Goal: Task Accomplishment & Management: Use online tool/utility

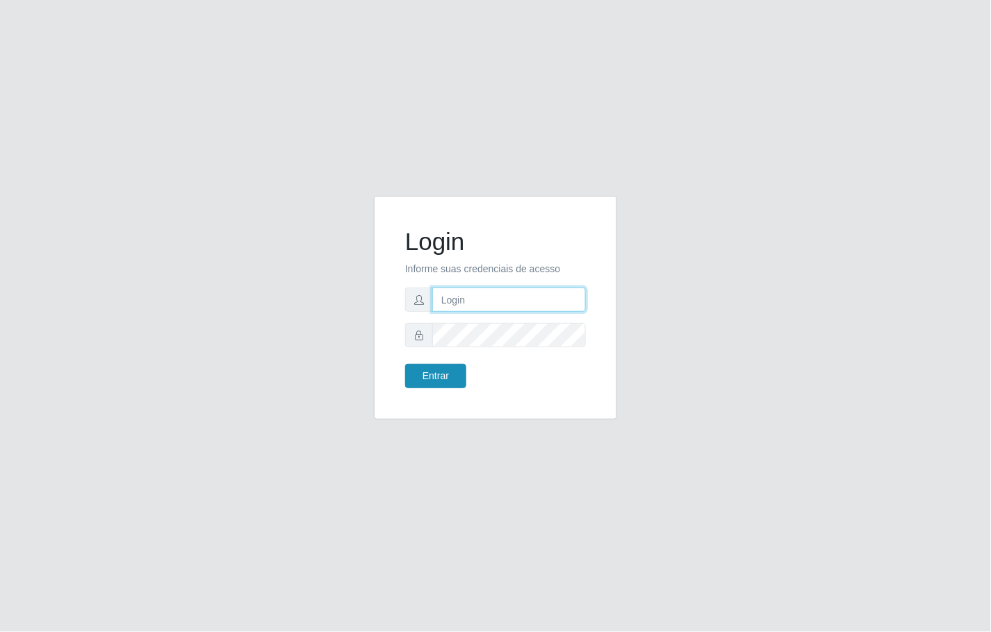
type input "janaina@iwof"
click at [415, 379] on button "Entrar" at bounding box center [435, 376] width 61 height 24
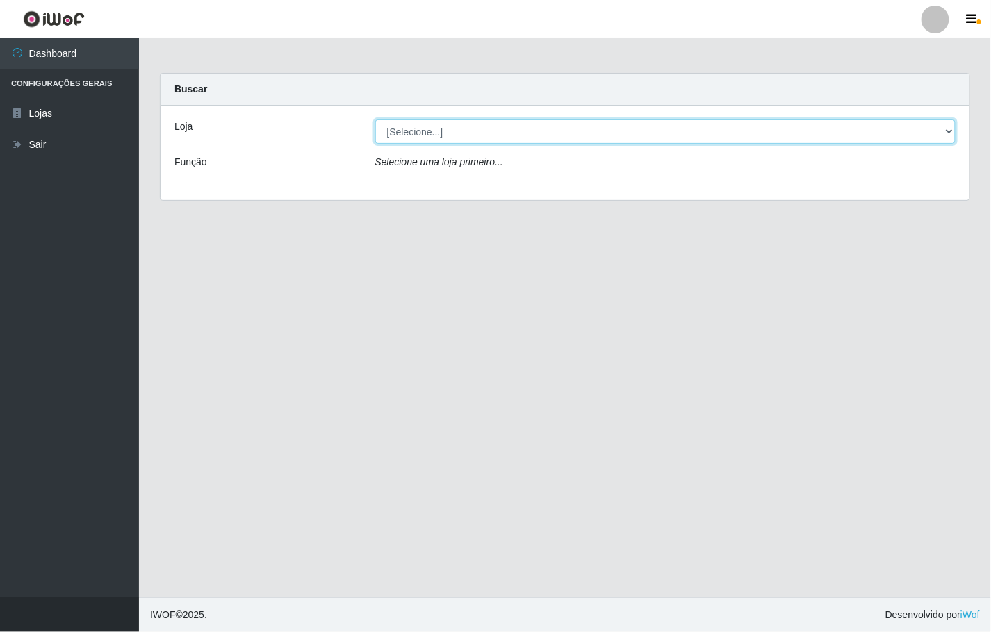
click at [949, 129] on select "[Selecione...] Minimercado Filezão" at bounding box center [665, 132] width 581 height 24
select select "204"
click at [375, 120] on select "[Selecione...] Minimercado Filezão" at bounding box center [665, 132] width 581 height 24
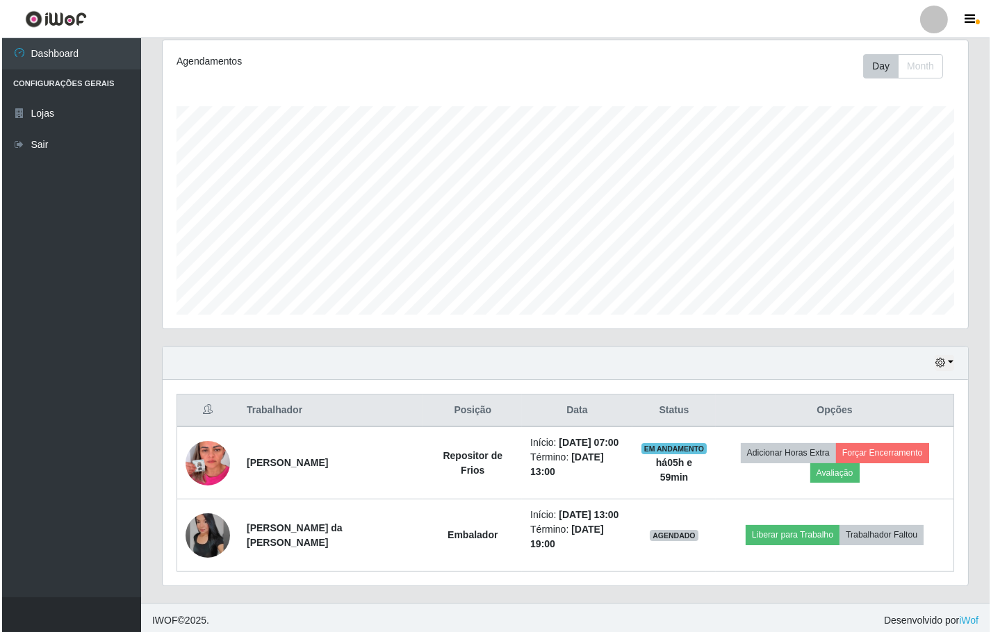
scroll to position [188, 0]
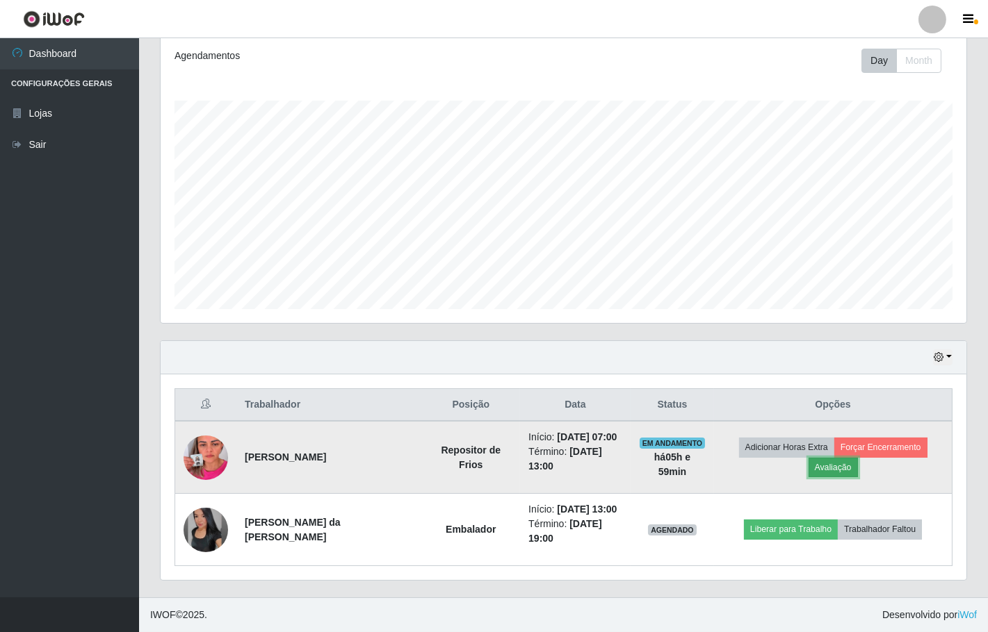
click at [833, 468] on button "Avaliação" at bounding box center [832, 467] width 49 height 19
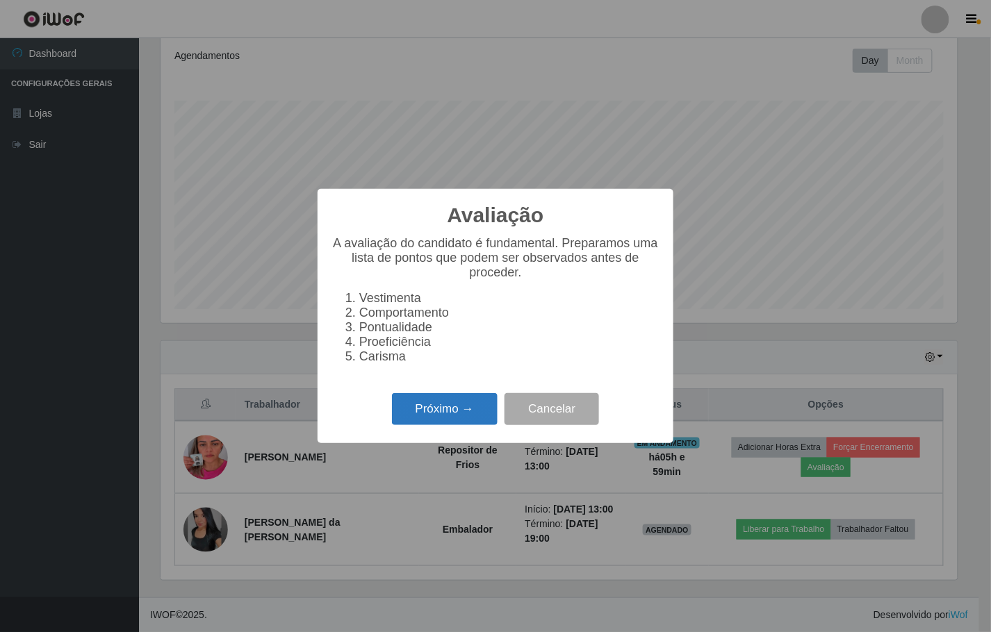
click at [464, 422] on button "Próximo →" at bounding box center [445, 409] width 106 height 33
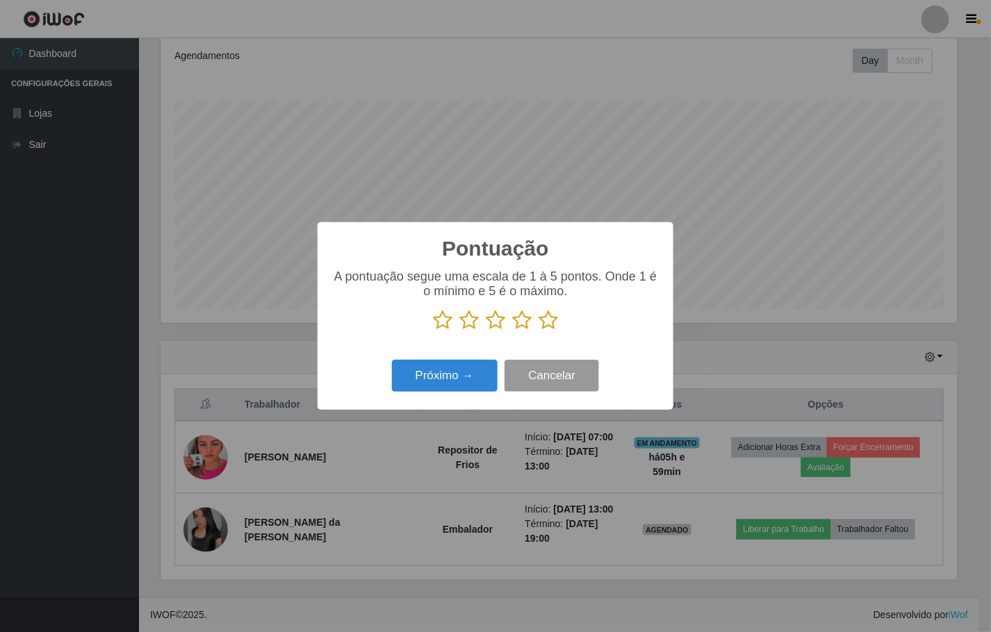
scroll to position [694736, 694227]
click at [547, 323] on icon at bounding box center [548, 320] width 19 height 21
click at [539, 331] on input "radio" at bounding box center [539, 331] width 0 height 0
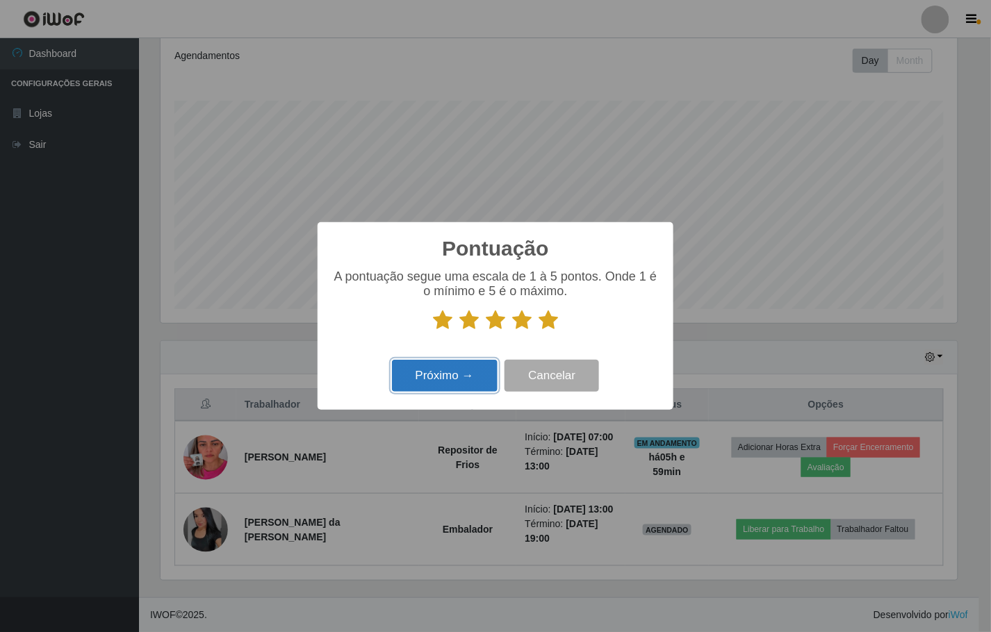
click at [470, 382] on button "Próximo →" at bounding box center [445, 376] width 106 height 33
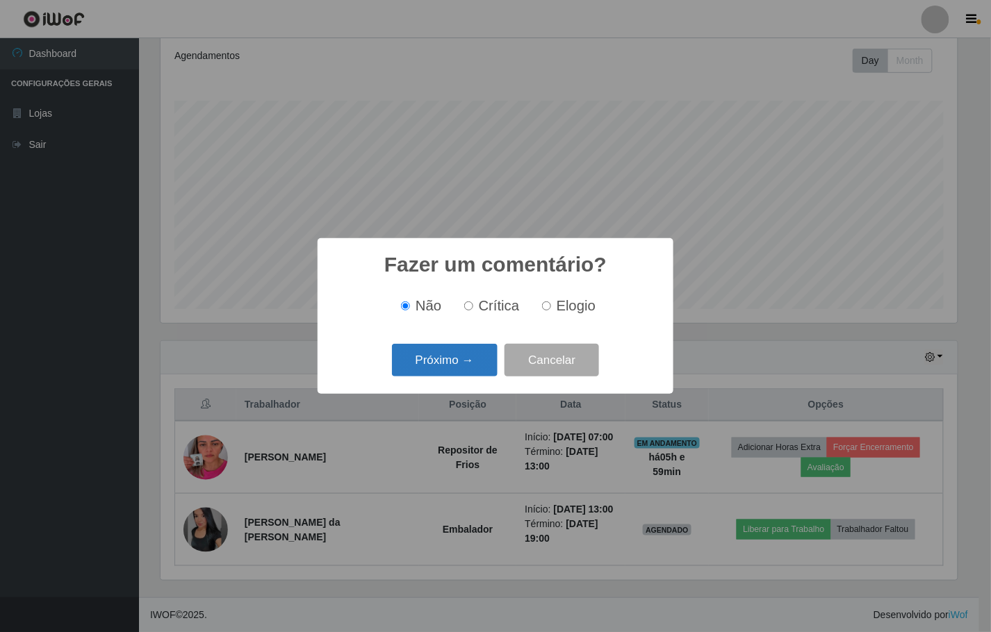
click at [464, 364] on button "Próximo →" at bounding box center [445, 360] width 106 height 33
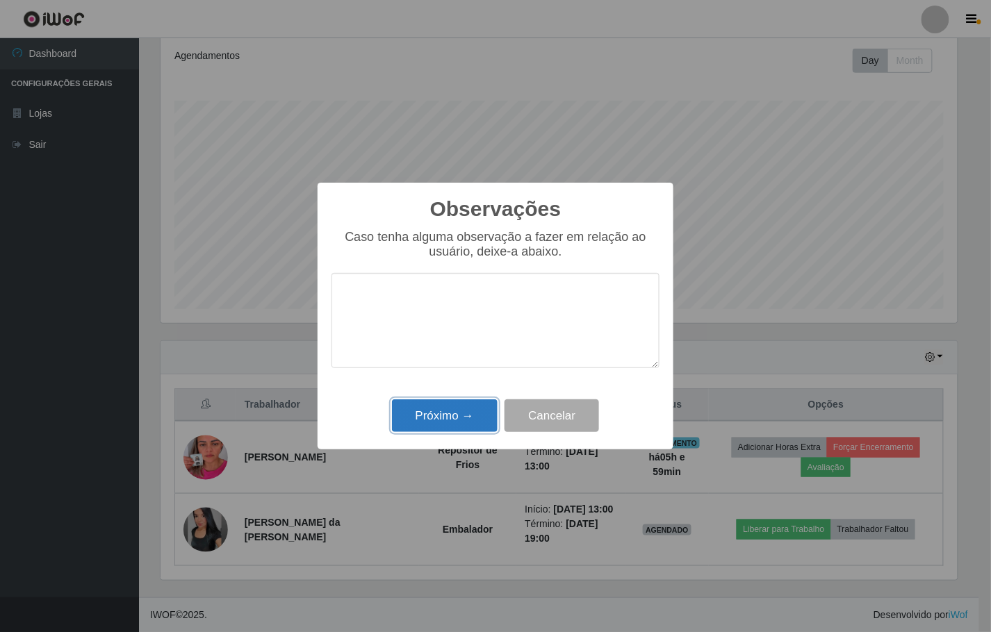
click at [482, 410] on button "Próximo →" at bounding box center [445, 416] width 106 height 33
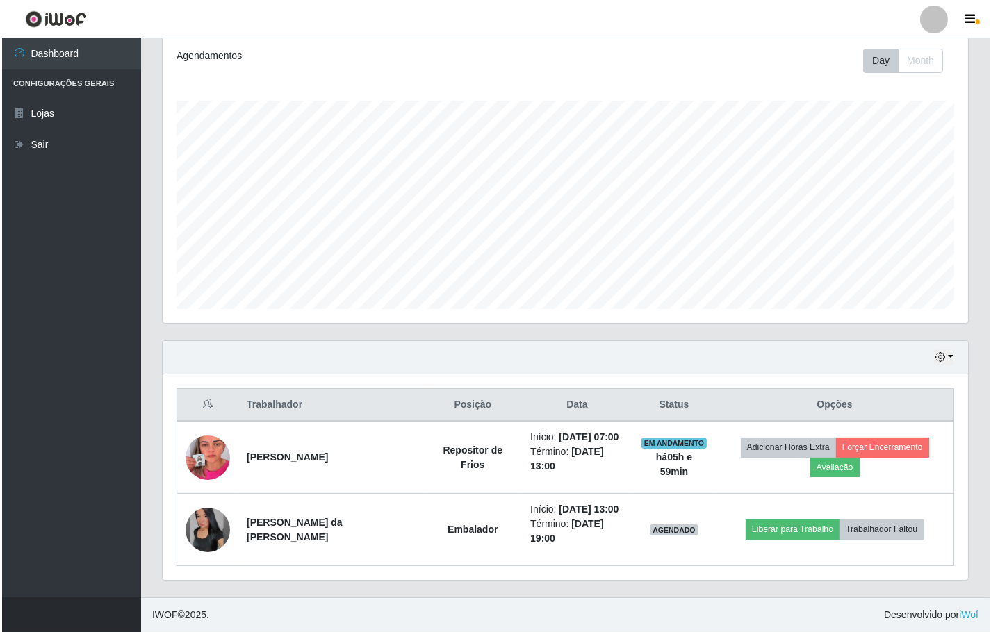
scroll to position [168, 0]
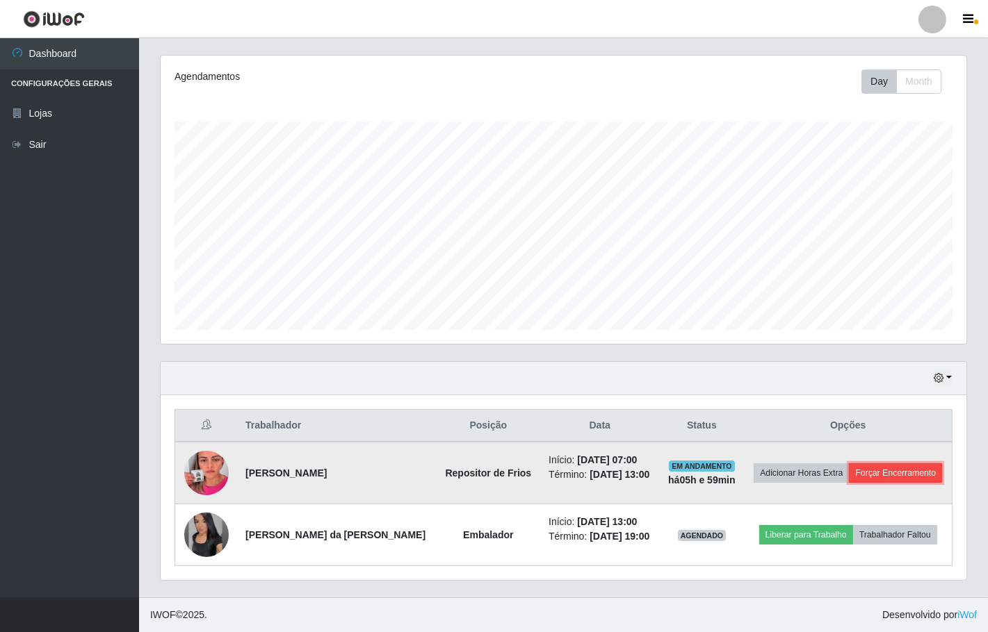
click at [888, 468] on button "Forçar Encerramento" at bounding box center [895, 473] width 93 height 19
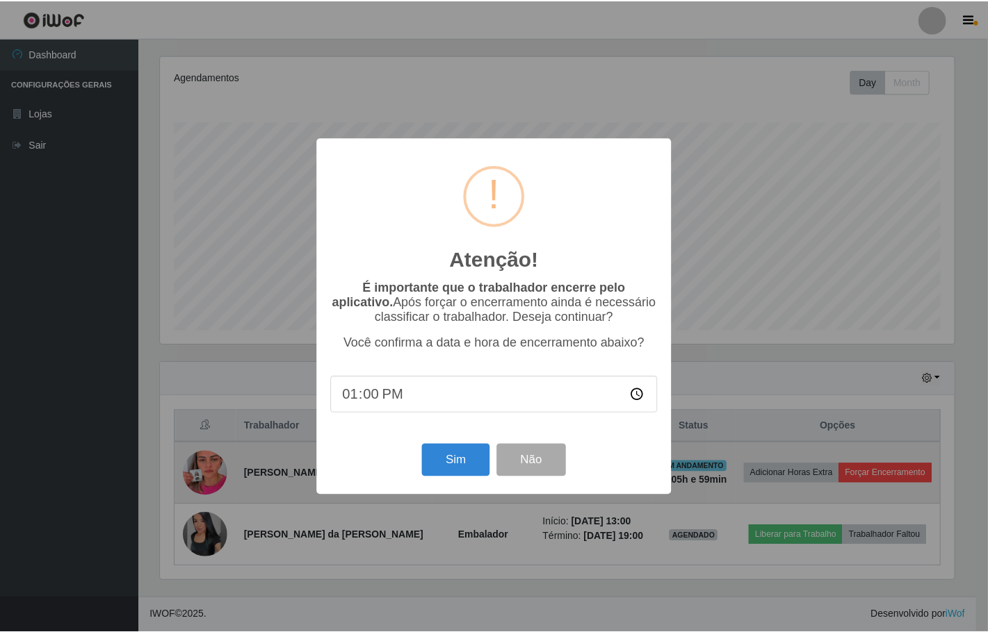
scroll to position [288, 796]
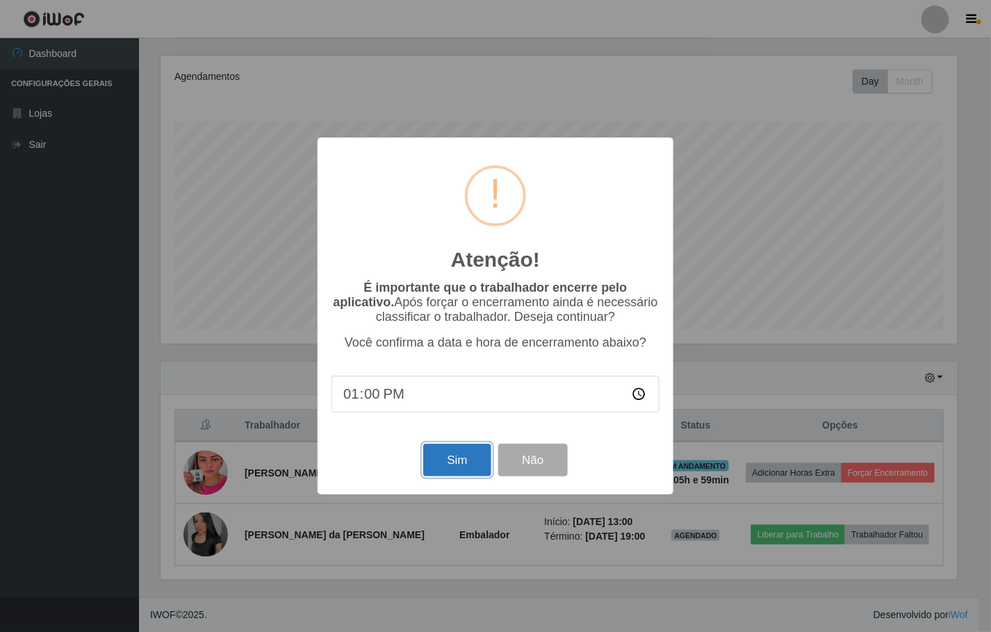
click at [448, 459] on button "Sim" at bounding box center [456, 460] width 67 height 33
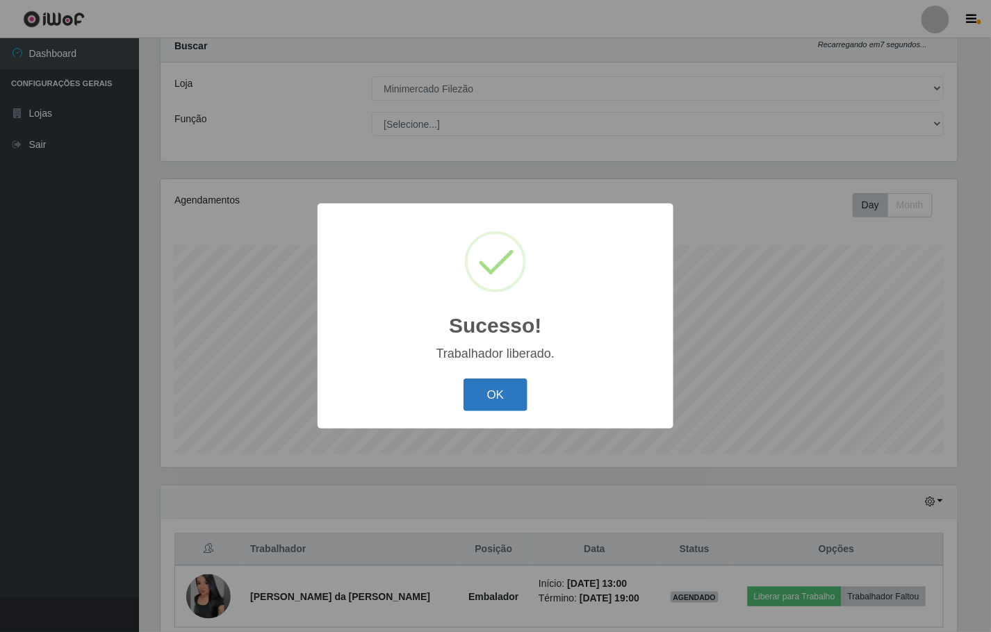
click at [471, 400] on button "OK" at bounding box center [496, 395] width 65 height 33
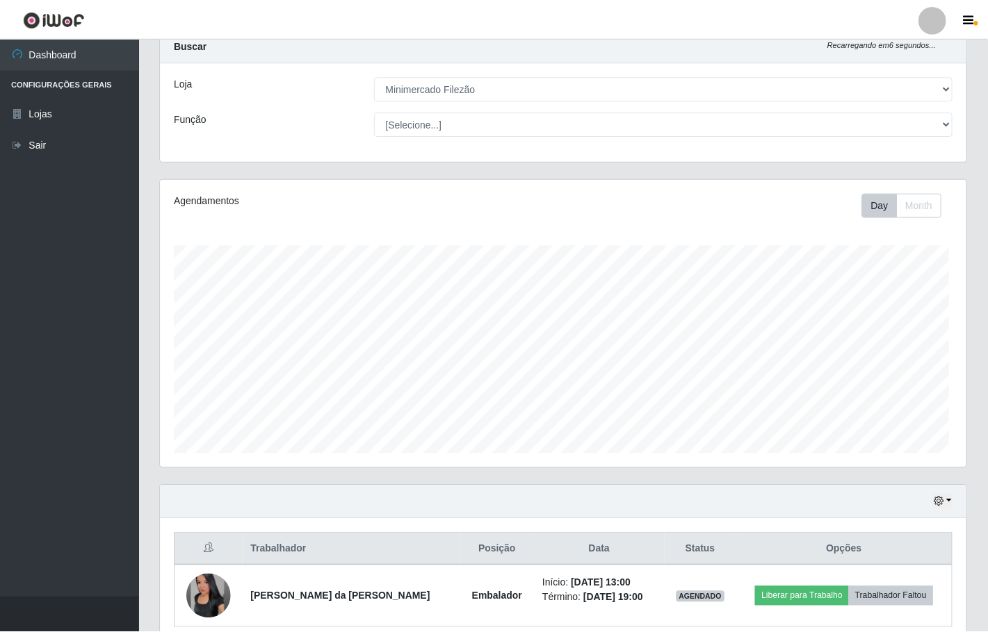
scroll to position [288, 805]
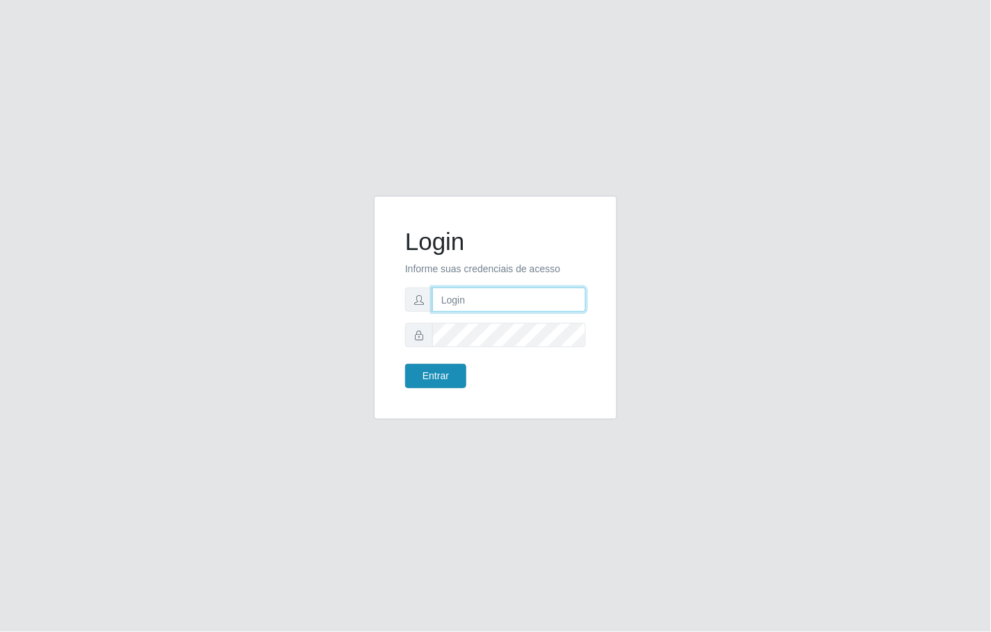
type input "janaina@iwof"
click at [409, 376] on button "Entrar" at bounding box center [435, 376] width 61 height 24
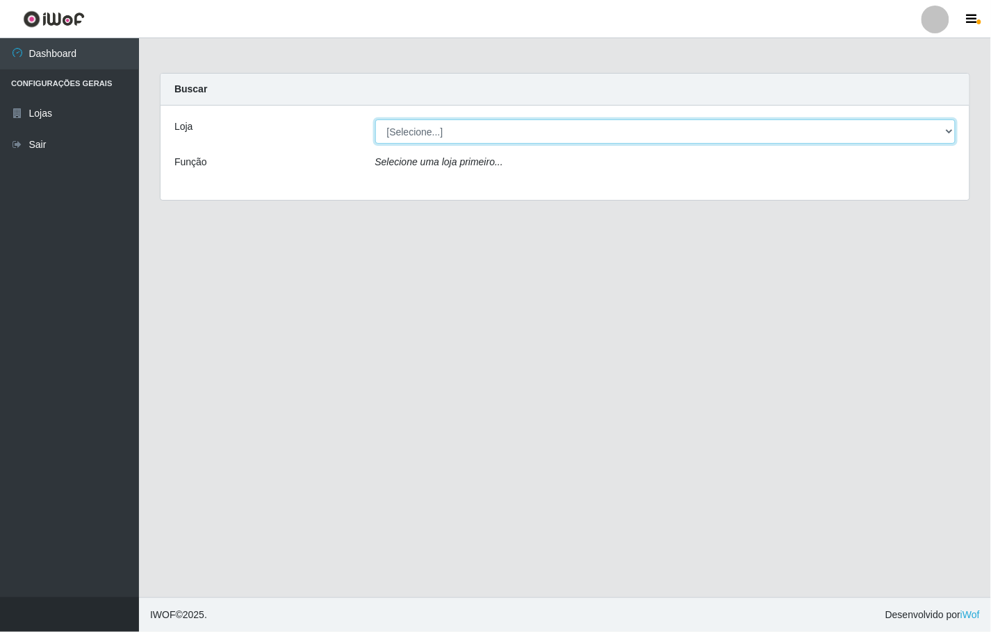
click at [944, 131] on select "[Selecione...] Minimercado Filezão" at bounding box center [665, 132] width 581 height 24
click at [375, 120] on select "[Selecione...] Minimercado Filezão" at bounding box center [665, 132] width 581 height 24
click at [951, 133] on select "[Selecione...] Minimercado Filezão" at bounding box center [665, 132] width 581 height 24
select select "204"
click at [375, 120] on select "[Selecione...] Minimercado Filezão" at bounding box center [665, 132] width 581 height 24
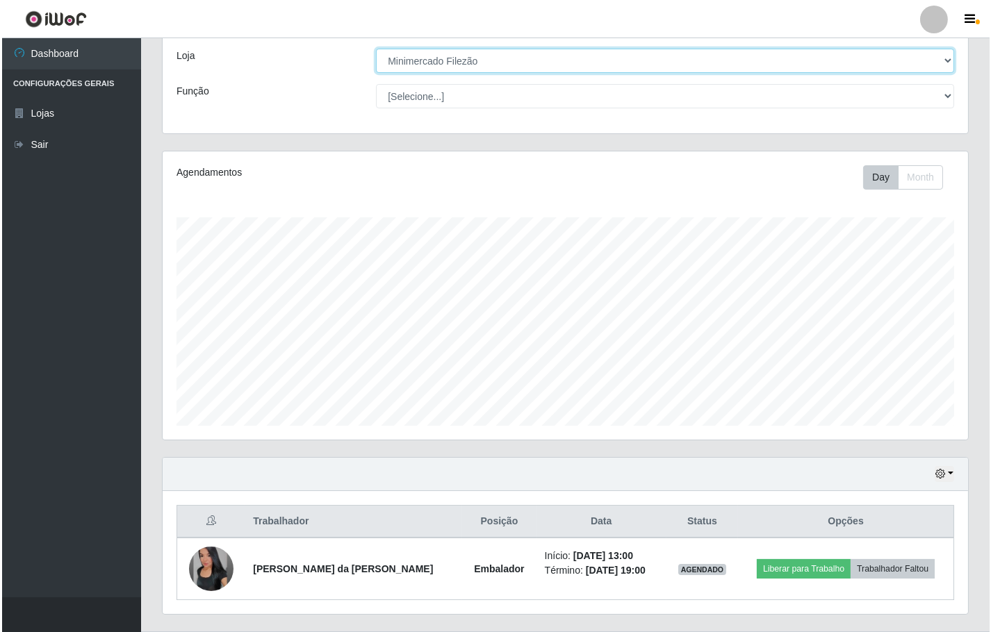
scroll to position [105, 0]
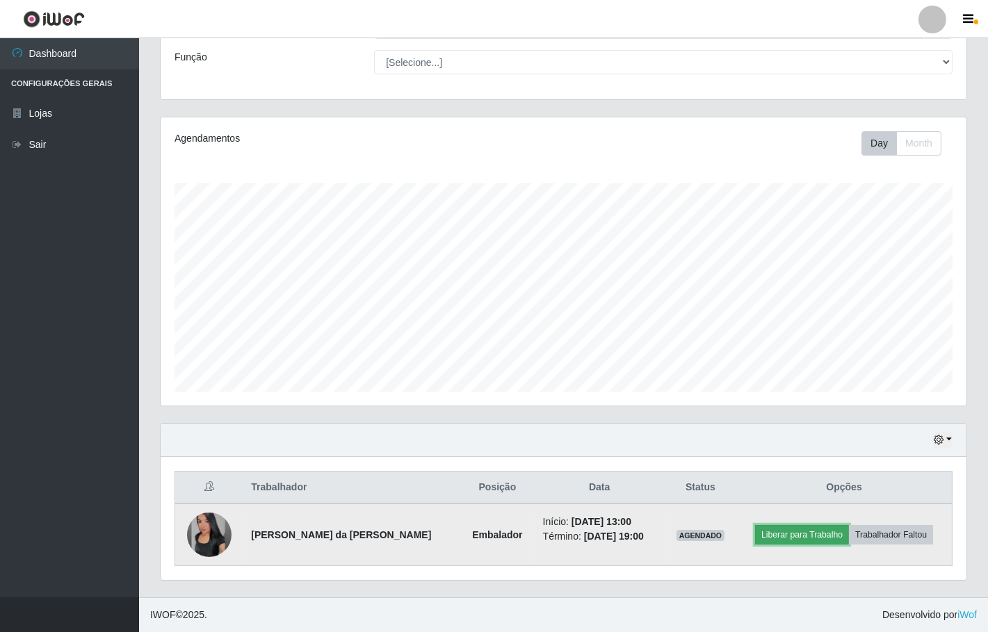
click at [801, 526] on button "Liberar para Trabalho" at bounding box center [802, 534] width 94 height 19
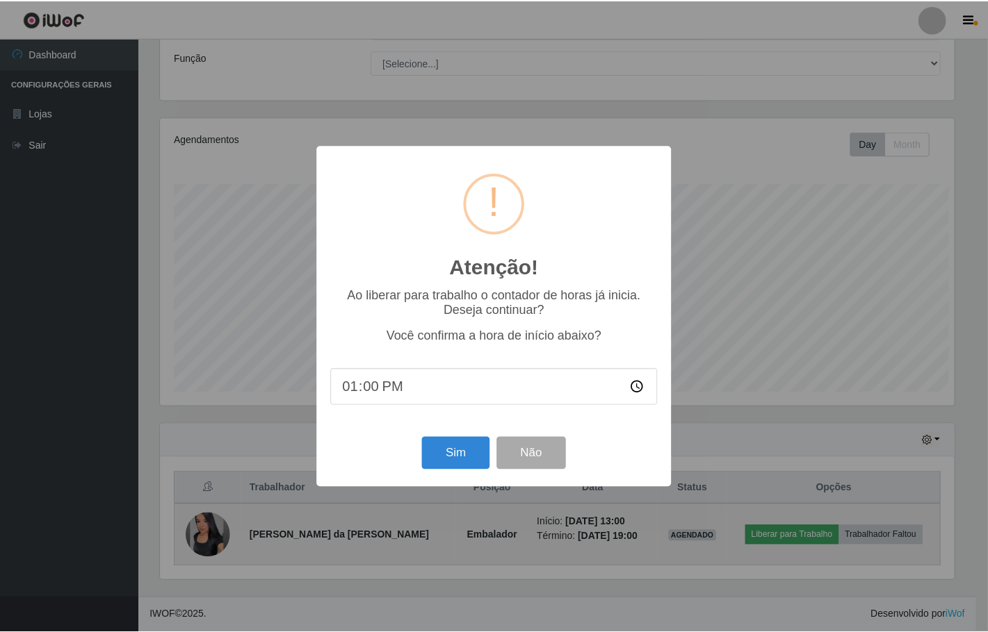
scroll to position [288, 796]
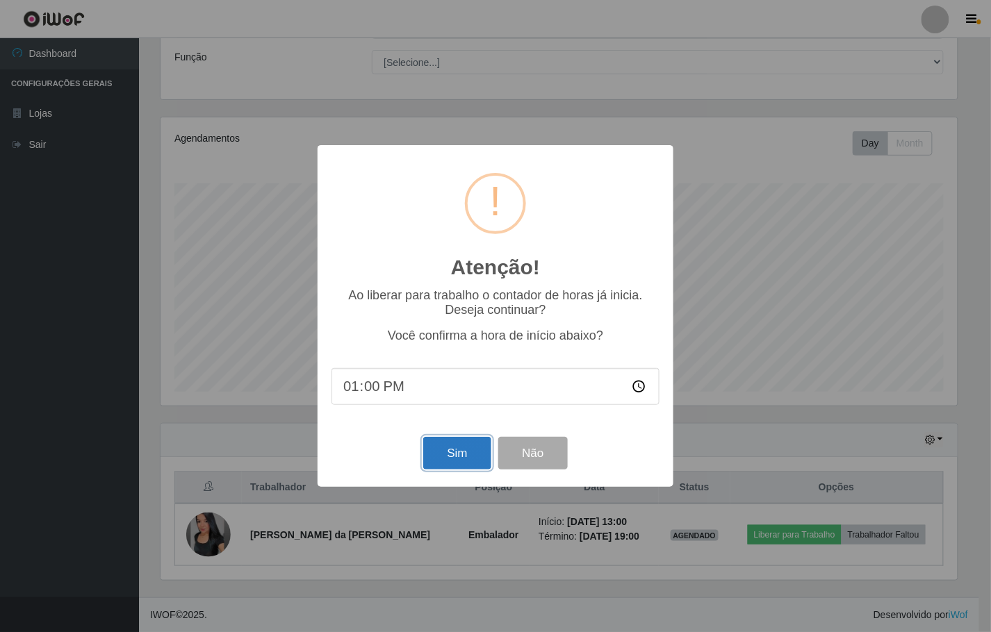
click at [459, 443] on button "Sim" at bounding box center [456, 453] width 67 height 33
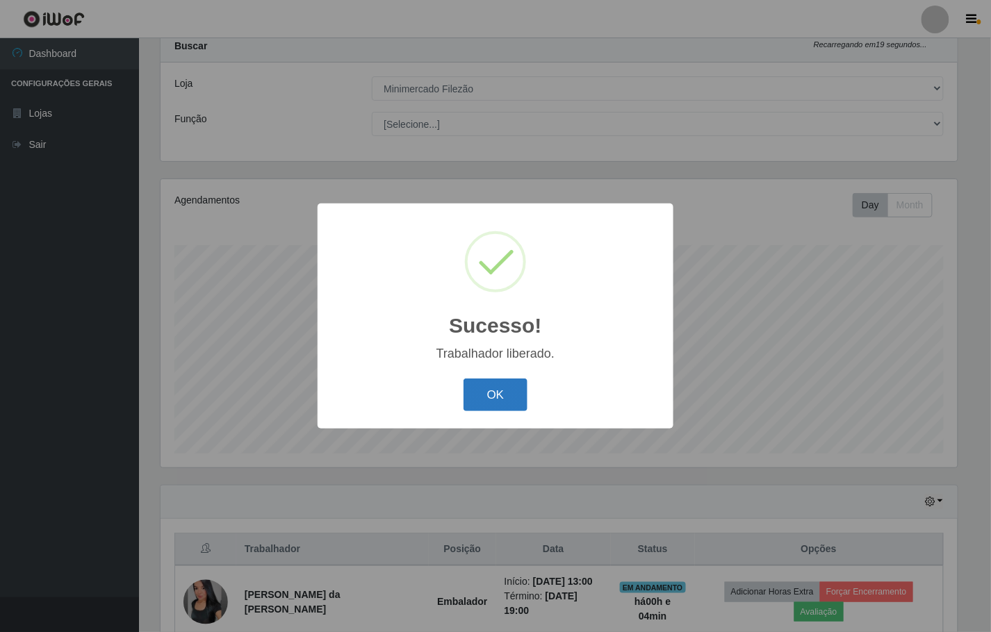
drag, startPoint x: 482, startPoint y: 396, endPoint x: 488, endPoint y: 386, distance: 12.2
click at [488, 386] on button "OK" at bounding box center [496, 395] width 65 height 33
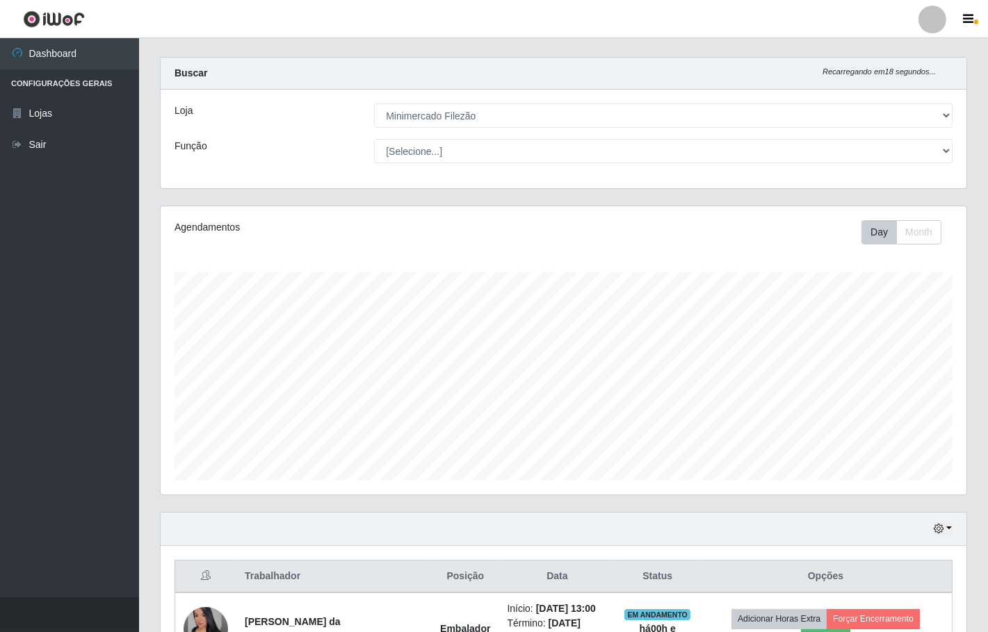
scroll to position [0, 0]
